Goal: Task Accomplishment & Management: Use online tool/utility

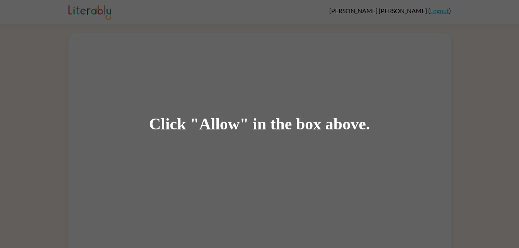
click at [322, 124] on div "Click "Allow" in the box above." at bounding box center [259, 123] width 221 height 17
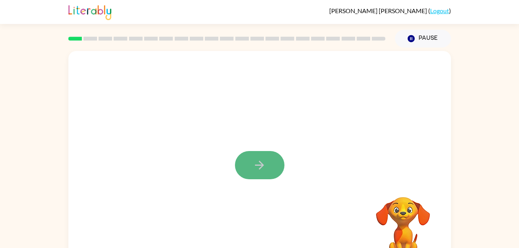
click at [276, 170] on button "button" at bounding box center [259, 165] width 49 height 28
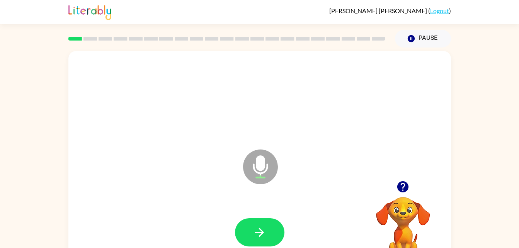
click at [261, 169] on icon "Microphone The Microphone is here when it is your turn to talk" at bounding box center [299, 176] width 116 height 58
click at [259, 166] on icon "Microphone The Microphone is here when it is your turn to talk" at bounding box center [299, 176] width 116 height 58
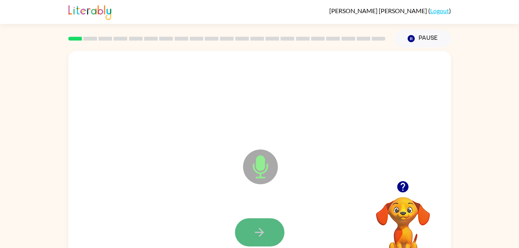
click at [262, 236] on icon "button" at bounding box center [260, 232] width 14 height 14
click at [262, 167] on icon "Microphone The Microphone is here when it is your turn to talk" at bounding box center [299, 176] width 116 height 58
click at [262, 166] on icon "Microphone The Microphone is here when it is your turn to talk" at bounding box center [299, 176] width 116 height 58
click at [263, 168] on icon "Microphone The Microphone is here when it is your turn to talk" at bounding box center [299, 176] width 116 height 58
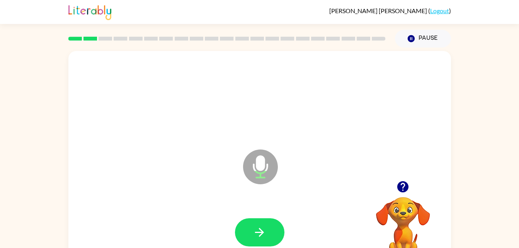
drag, startPoint x: 263, startPoint y: 167, endPoint x: 317, endPoint y: 193, distance: 60.3
click at [317, 193] on icon "Microphone The Microphone is here when it is your turn to talk" at bounding box center [299, 176] width 116 height 58
click at [270, 224] on button "button" at bounding box center [259, 232] width 49 height 28
drag, startPoint x: 270, startPoint y: 224, endPoint x: 230, endPoint y: 199, distance: 47.1
click at [230, 199] on div "Microphone The Microphone is here when it is your turn to talk" at bounding box center [259, 161] width 382 height 220
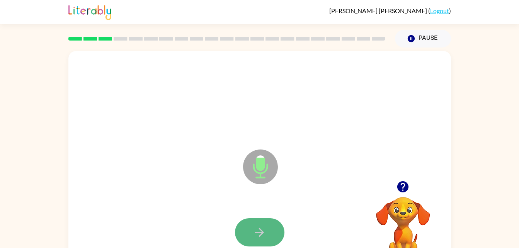
click at [274, 227] on button "button" at bounding box center [259, 232] width 49 height 28
click at [269, 231] on button "button" at bounding box center [259, 232] width 49 height 28
click at [268, 231] on button "button" at bounding box center [259, 232] width 49 height 28
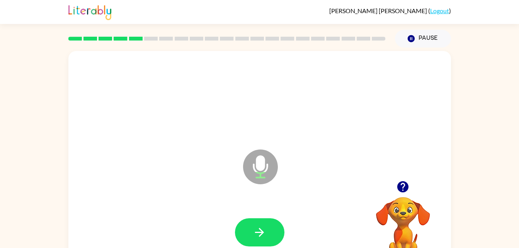
click at [259, 167] on icon "Microphone The Microphone is here when it is your turn to talk" at bounding box center [299, 176] width 116 height 58
click at [266, 237] on button "button" at bounding box center [259, 232] width 49 height 28
click at [263, 223] on button "button" at bounding box center [259, 232] width 49 height 28
drag, startPoint x: 263, startPoint y: 223, endPoint x: 242, endPoint y: 197, distance: 33.6
click at [242, 197] on icon "Microphone The Microphone is here when it is your turn to talk" at bounding box center [299, 176] width 116 height 58
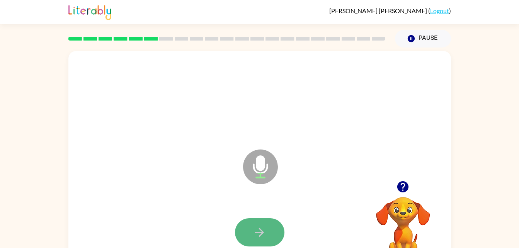
click at [258, 219] on button "button" at bounding box center [259, 232] width 49 height 28
click at [263, 225] on icon "button" at bounding box center [260, 232] width 14 height 14
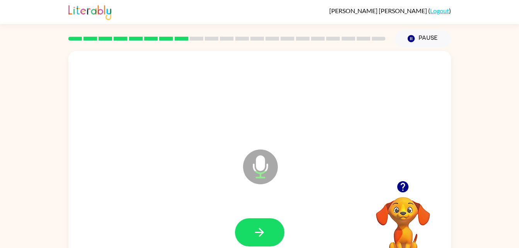
drag, startPoint x: 261, startPoint y: 220, endPoint x: 223, endPoint y: 189, distance: 49.1
click at [223, 189] on div "Microphone The Microphone is here when it is your turn to talk" at bounding box center [259, 161] width 382 height 220
click at [268, 226] on button "button" at bounding box center [259, 232] width 49 height 28
drag, startPoint x: 268, startPoint y: 226, endPoint x: 237, endPoint y: 208, distance: 35.6
click at [237, 208] on div at bounding box center [259, 232] width 367 height 63
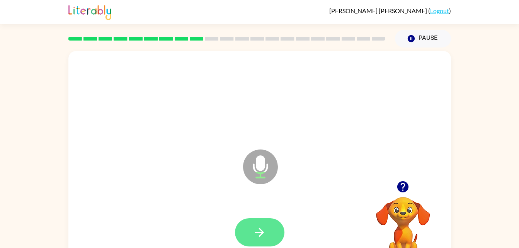
click at [261, 225] on button "button" at bounding box center [259, 232] width 49 height 28
drag, startPoint x: 261, startPoint y: 225, endPoint x: 256, endPoint y: 221, distance: 5.7
click at [256, 221] on button "button" at bounding box center [259, 232] width 49 height 28
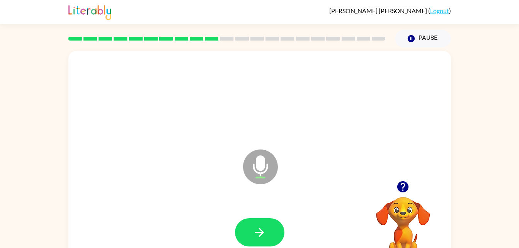
drag, startPoint x: 261, startPoint y: 227, endPoint x: 230, endPoint y: 197, distance: 42.0
click at [230, 197] on div "Microphone The Microphone is here when it is your turn to talk" at bounding box center [259, 161] width 382 height 220
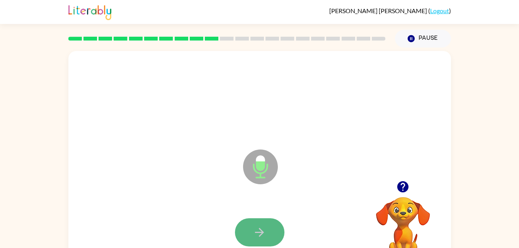
click at [264, 234] on icon "button" at bounding box center [260, 232] width 14 height 14
drag, startPoint x: 264, startPoint y: 234, endPoint x: 246, endPoint y: 189, distance: 49.3
click at [246, 189] on icon "Microphone The Microphone is here when it is your turn to talk" at bounding box center [299, 176] width 116 height 58
click at [257, 224] on button "button" at bounding box center [259, 232] width 49 height 28
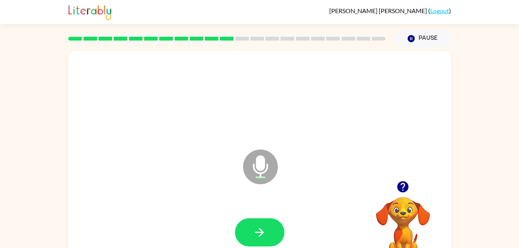
drag, startPoint x: 257, startPoint y: 224, endPoint x: 243, endPoint y: 207, distance: 22.8
click at [243, 207] on div at bounding box center [259, 232] width 367 height 63
click at [264, 226] on icon "button" at bounding box center [260, 232] width 14 height 14
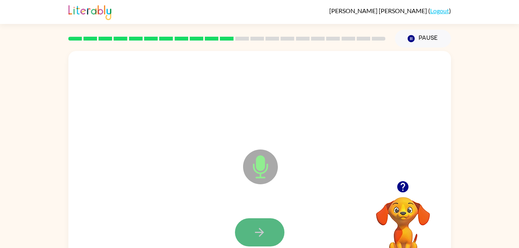
click at [264, 227] on icon "button" at bounding box center [260, 232] width 14 height 14
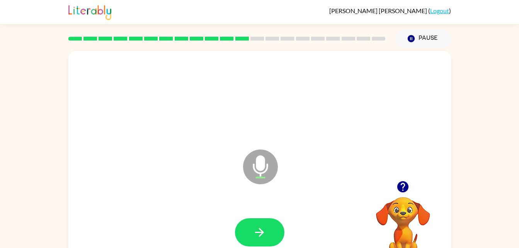
drag, startPoint x: 267, startPoint y: 227, endPoint x: 255, endPoint y: 216, distance: 16.7
click at [255, 216] on div at bounding box center [259, 232] width 367 height 63
click at [265, 232] on icon "button" at bounding box center [260, 232] width 14 height 14
drag, startPoint x: 265, startPoint y: 232, endPoint x: 256, endPoint y: 226, distance: 10.7
click at [256, 226] on icon "button" at bounding box center [260, 232] width 14 height 14
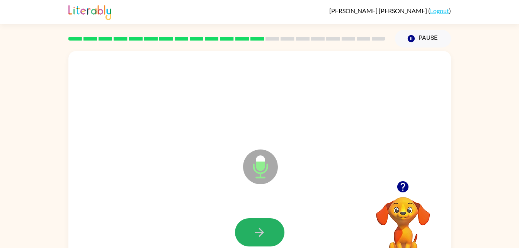
click at [256, 226] on icon "button" at bounding box center [260, 232] width 14 height 14
drag, startPoint x: 256, startPoint y: 228, endPoint x: 248, endPoint y: 222, distance: 10.3
click at [248, 222] on button "button" at bounding box center [259, 232] width 49 height 28
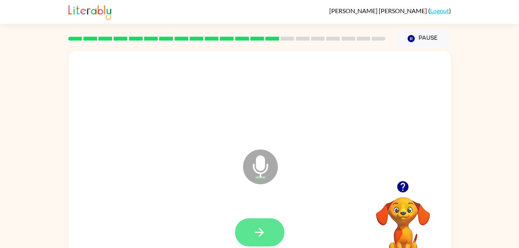
click at [261, 227] on icon "button" at bounding box center [260, 232] width 14 height 14
drag, startPoint x: 261, startPoint y: 227, endPoint x: 215, endPoint y: 215, distance: 47.7
click at [215, 215] on div at bounding box center [259, 232] width 367 height 63
click at [247, 233] on button "button" at bounding box center [259, 232] width 49 height 28
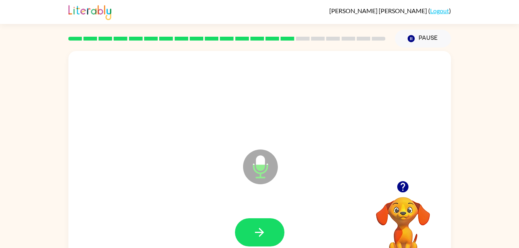
click at [183, 152] on div "Microphone The Microphone is here when it is your turn to talk" at bounding box center [241, 148] width 330 height 28
click at [266, 233] on button "button" at bounding box center [259, 232] width 49 height 28
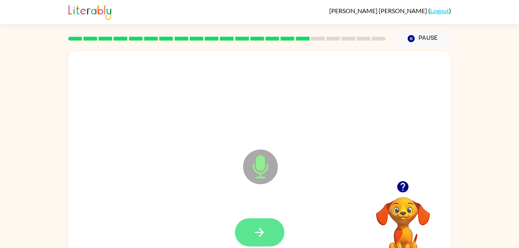
click at [259, 231] on icon "button" at bounding box center [260, 232] width 14 height 14
click at [267, 230] on button "button" at bounding box center [259, 232] width 49 height 28
click at [263, 227] on icon "button" at bounding box center [260, 232] width 14 height 14
click at [264, 232] on icon "button" at bounding box center [260, 232] width 14 height 14
click at [279, 225] on button "button" at bounding box center [259, 232] width 49 height 28
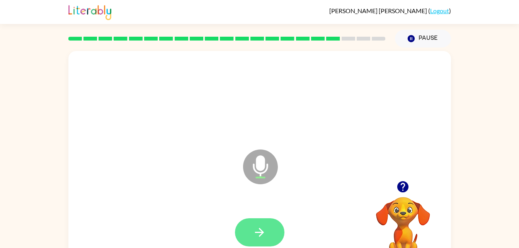
click at [256, 232] on icon "button" at bounding box center [259, 232] width 9 height 9
click at [267, 246] on button "button" at bounding box center [259, 232] width 49 height 28
click at [256, 227] on icon "button" at bounding box center [260, 232] width 14 height 14
click at [269, 234] on button "button" at bounding box center [259, 232] width 49 height 28
click at [263, 234] on icon "button" at bounding box center [260, 232] width 14 height 14
